Goal: Task Accomplishment & Management: Complete application form

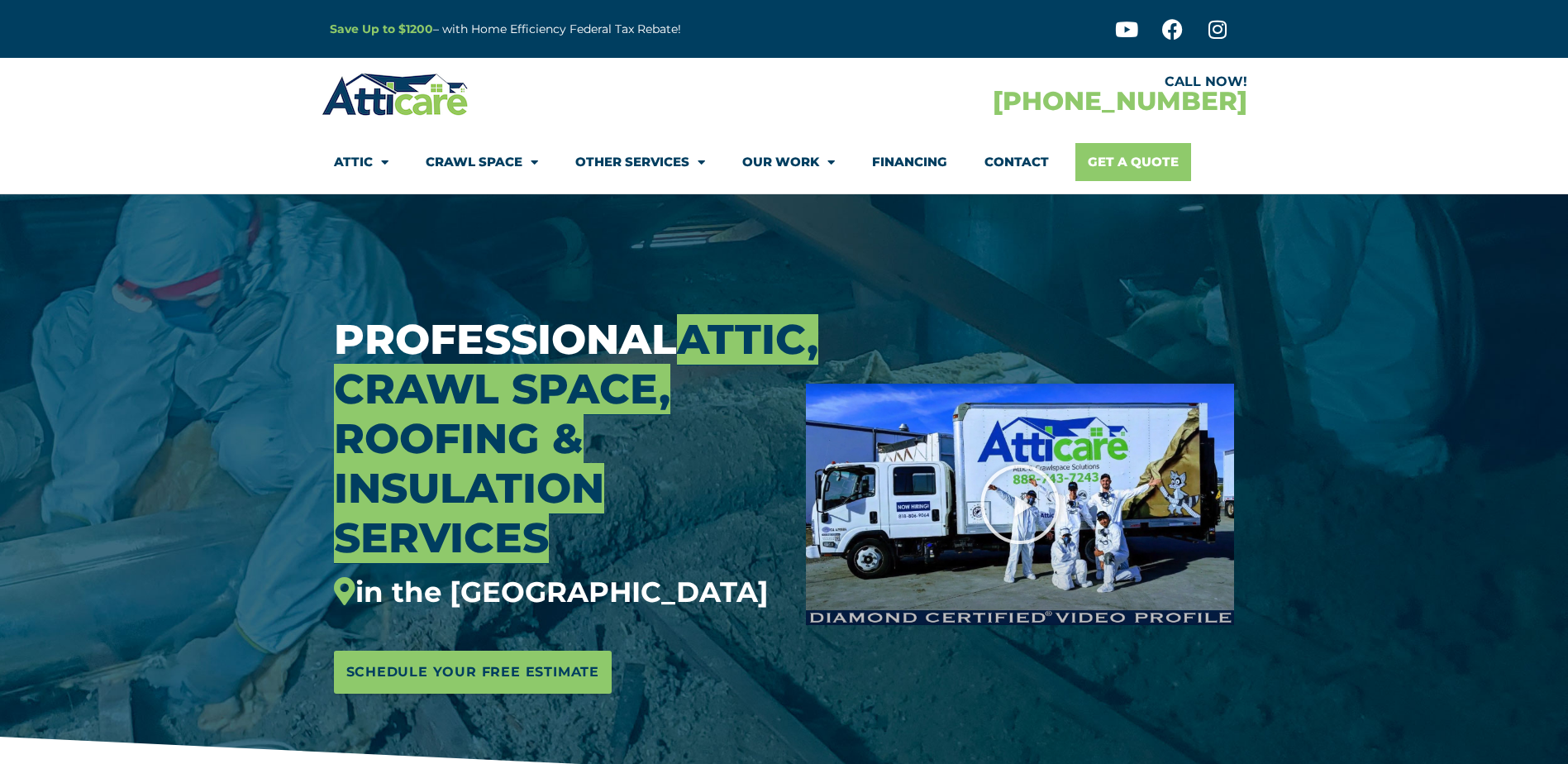
click at [1136, 164] on link "Get A Quote" at bounding box center [1132, 162] width 115 height 38
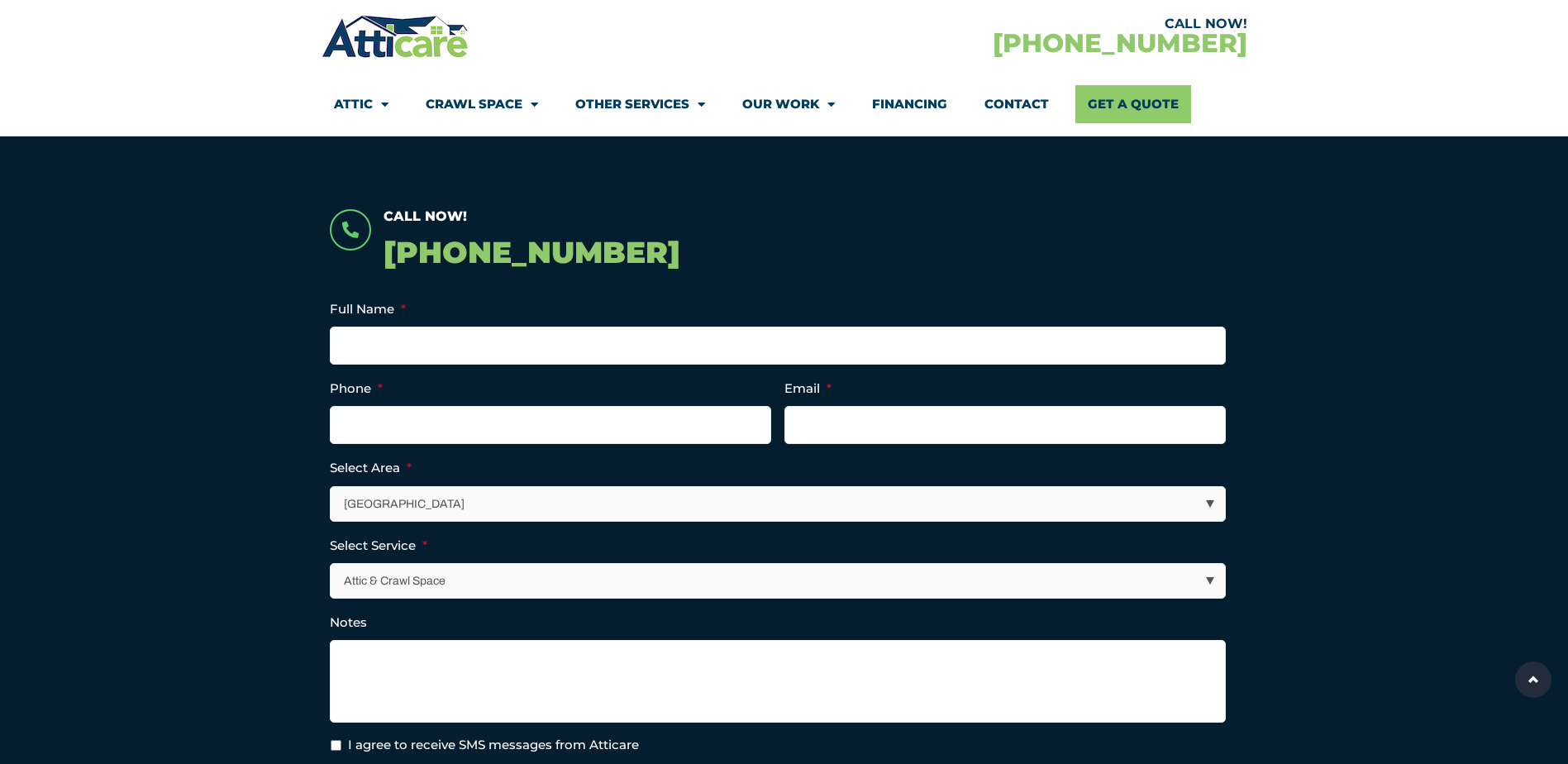
scroll to position [331, 0]
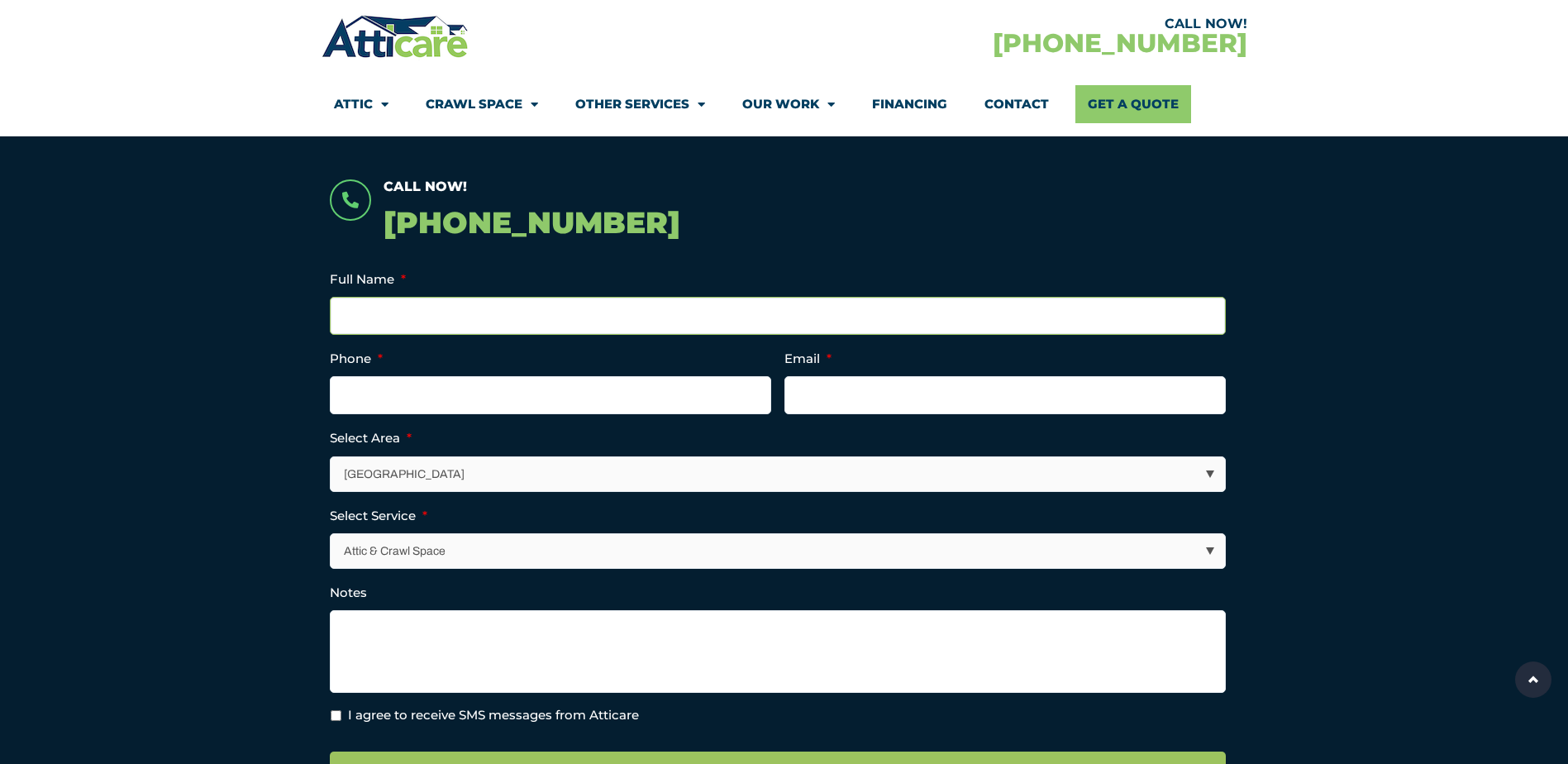
drag, startPoint x: 395, startPoint y: 311, endPoint x: 396, endPoint y: 298, distance: 13.0
click at [395, 311] on input "Full Name *" at bounding box center [778, 316] width 896 height 38
type input "Carey Lloyd"
type input "(408) 887-9239"
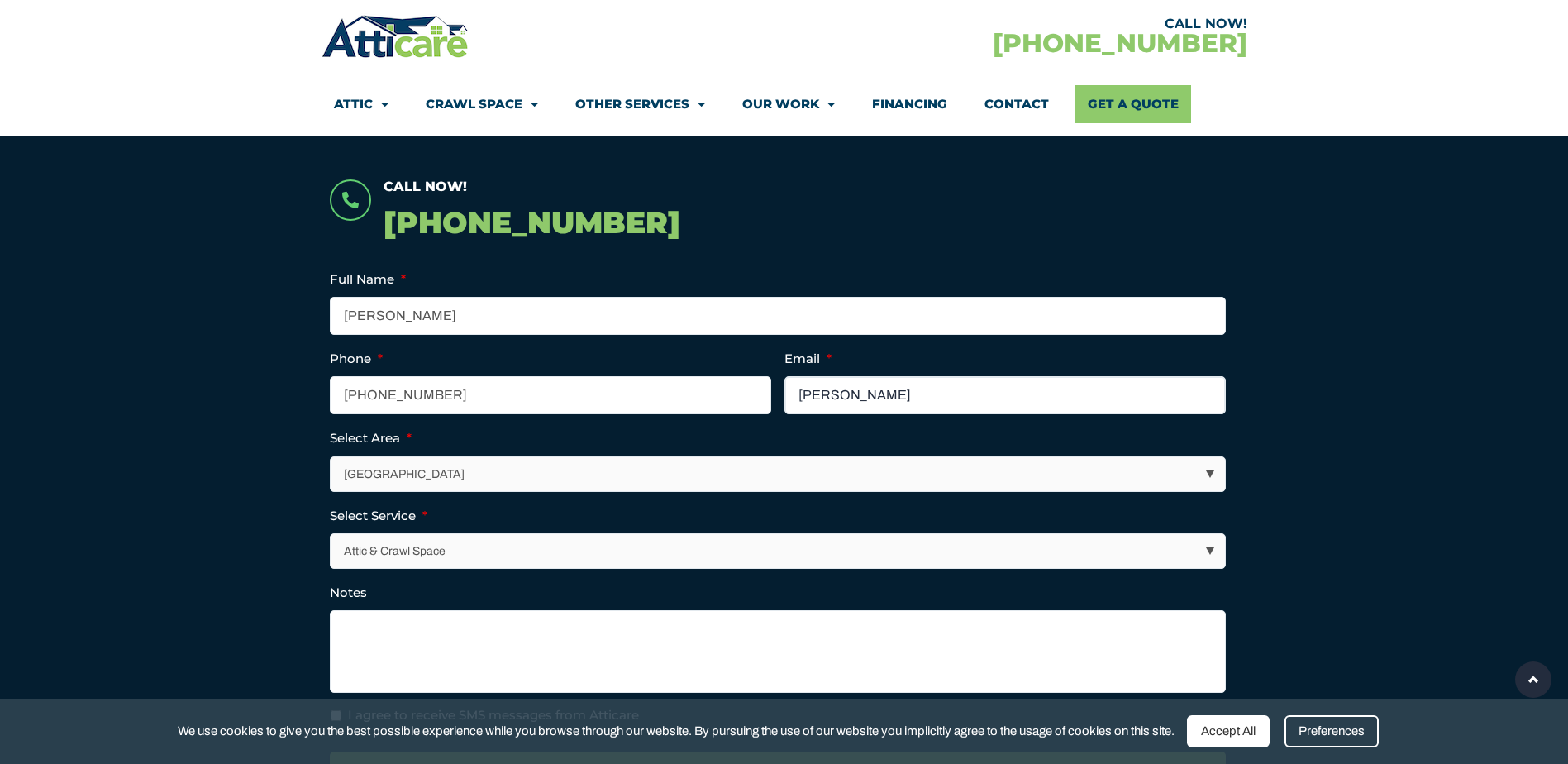
type input "carey_richard@yahoo.com"
click at [449, 471] on select "Los Angeles Area San Francisco Bay Area New Jersey / New York Area Other Areas" at bounding box center [778, 474] width 894 height 34
select select "[GEOGRAPHIC_DATA]"
click at [331, 457] on select "Los Angeles Area San Francisco Bay Area New Jersey / New York Area Other Areas" at bounding box center [778, 474] width 894 height 34
click at [426, 553] on select "Attic & Crawl Space Insulation Roofing Solar Energy Other Services" at bounding box center [778, 551] width 894 height 34
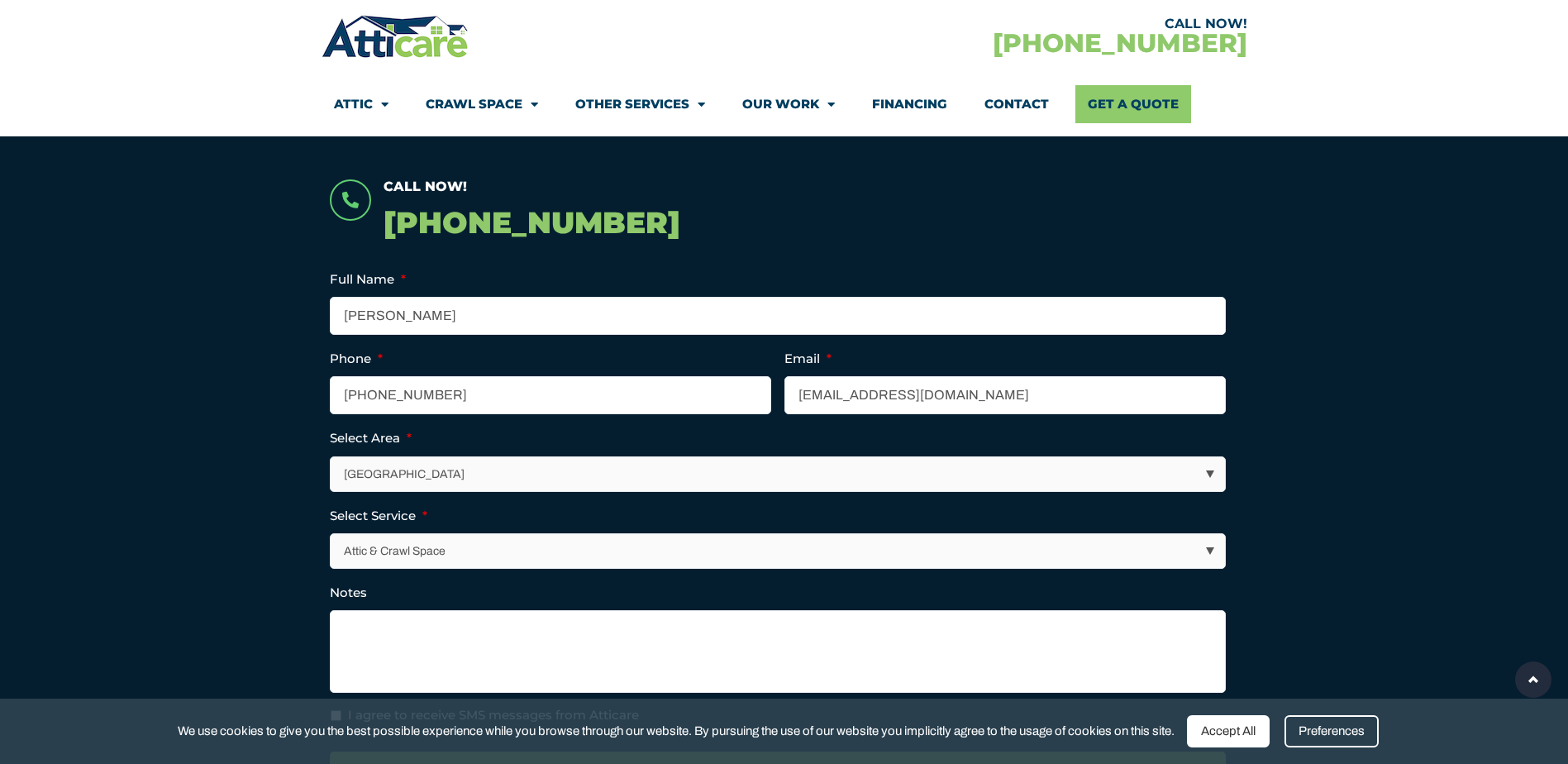
select select "Insulation"
click at [331, 534] on select "Attic & Crawl Space Insulation Roofing Solar Energy Other Services" at bounding box center [778, 551] width 894 height 34
click at [396, 633] on textarea "Notes" at bounding box center [778, 652] width 896 height 82
click at [535, 626] on textarea "Attic insulation replacement" at bounding box center [778, 652] width 896 height 82
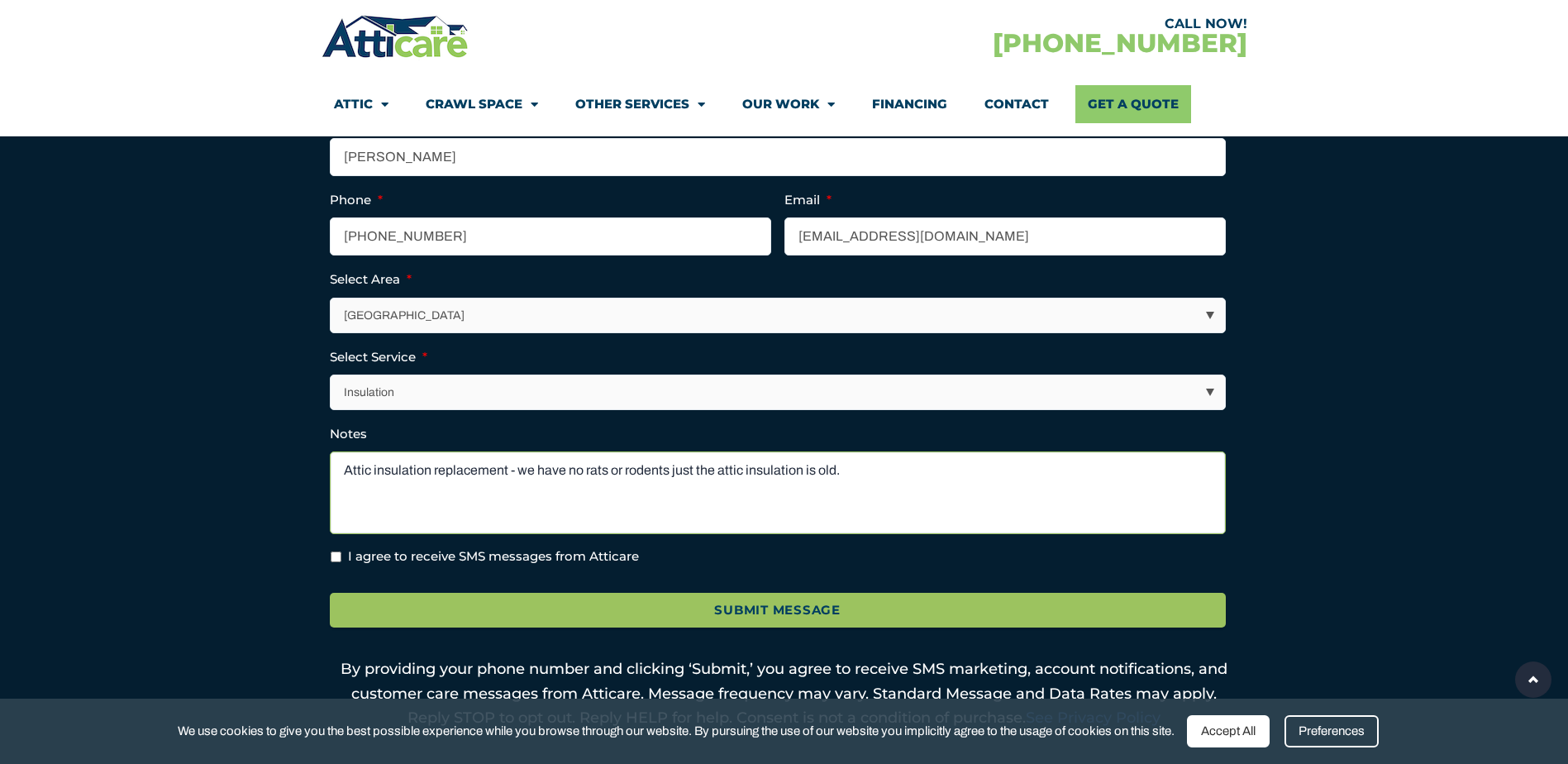
scroll to position [496, 0]
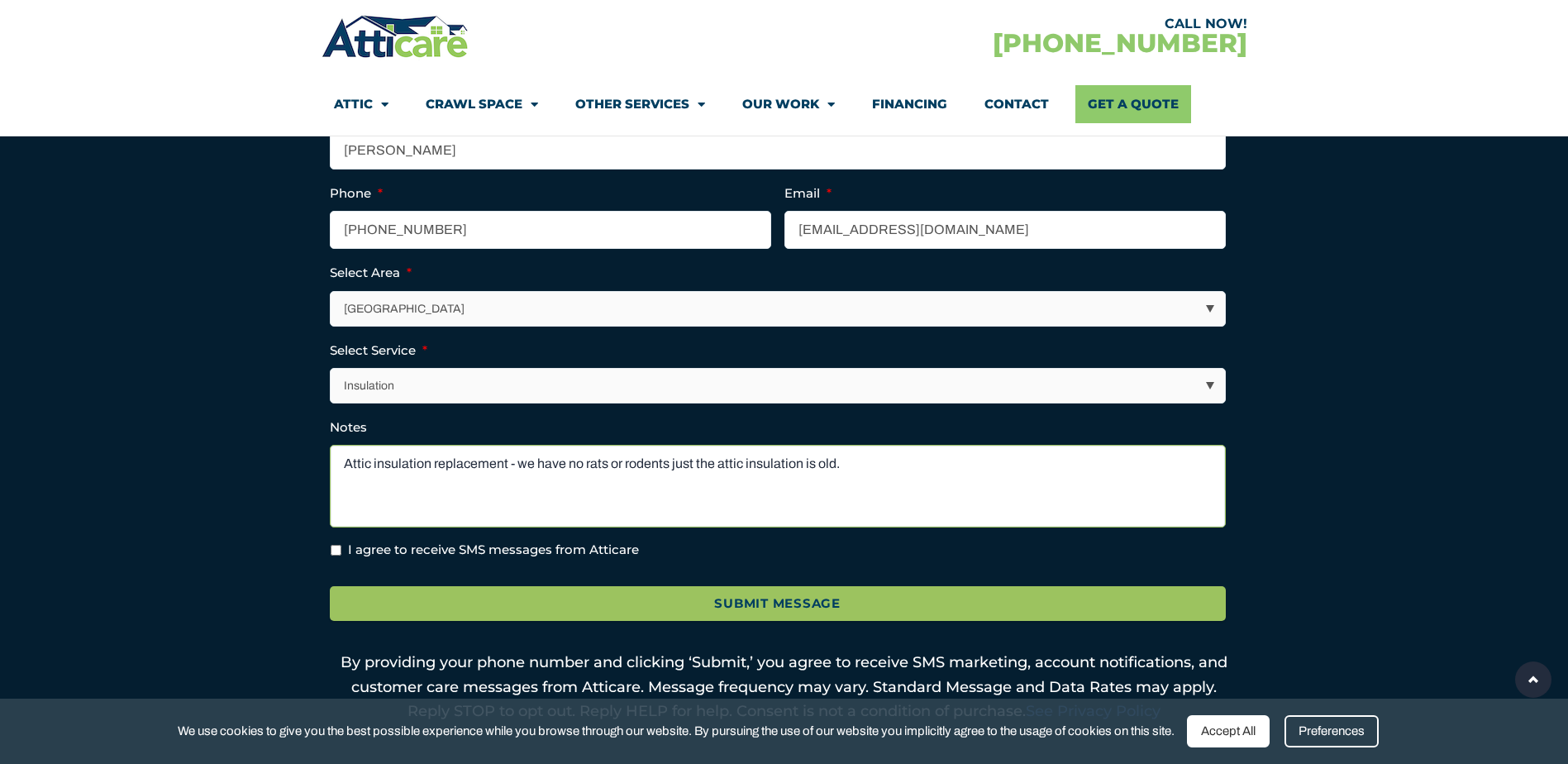
type textarea "Attic insulation replacement - we have no rats or rodents just the attic insula…"
click at [332, 548] on input "I agree to receive SMS messages from Atticare" at bounding box center [336, 549] width 10 height 10
checkbox input "true"
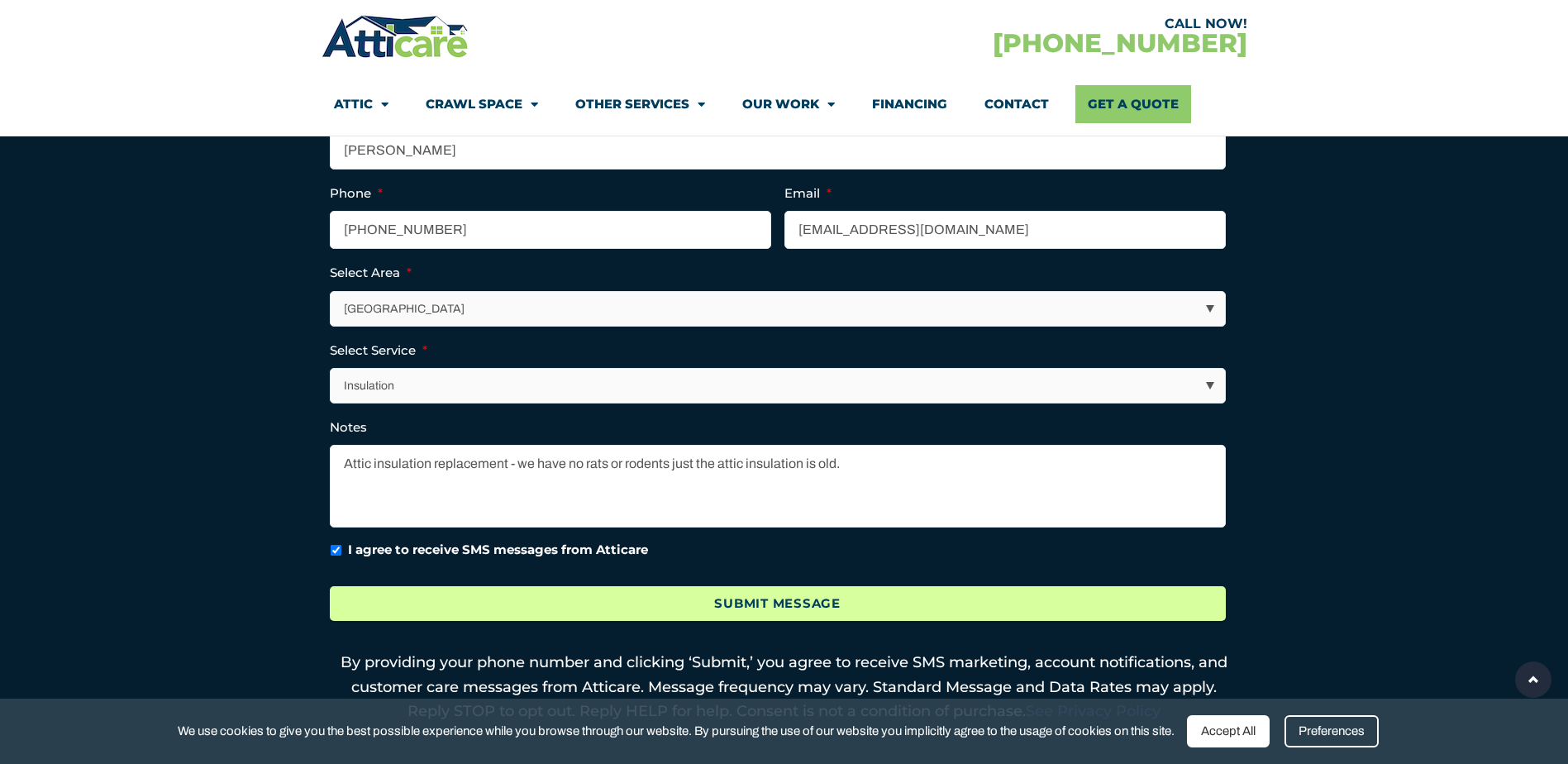
click at [767, 607] on input "Submit Message" at bounding box center [778, 604] width 896 height 36
